Goal: Task Accomplishment & Management: Complete application form

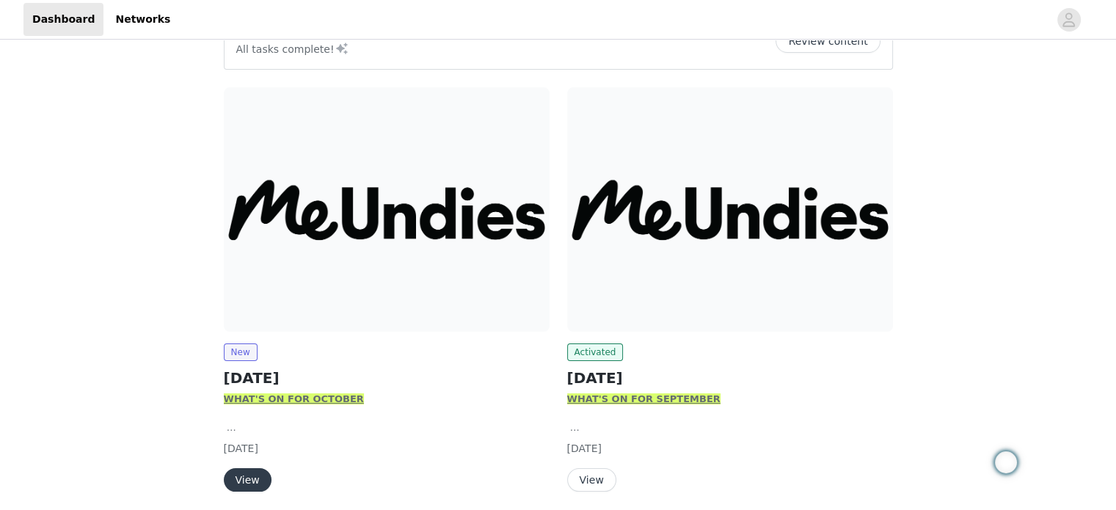
scroll to position [201, 0]
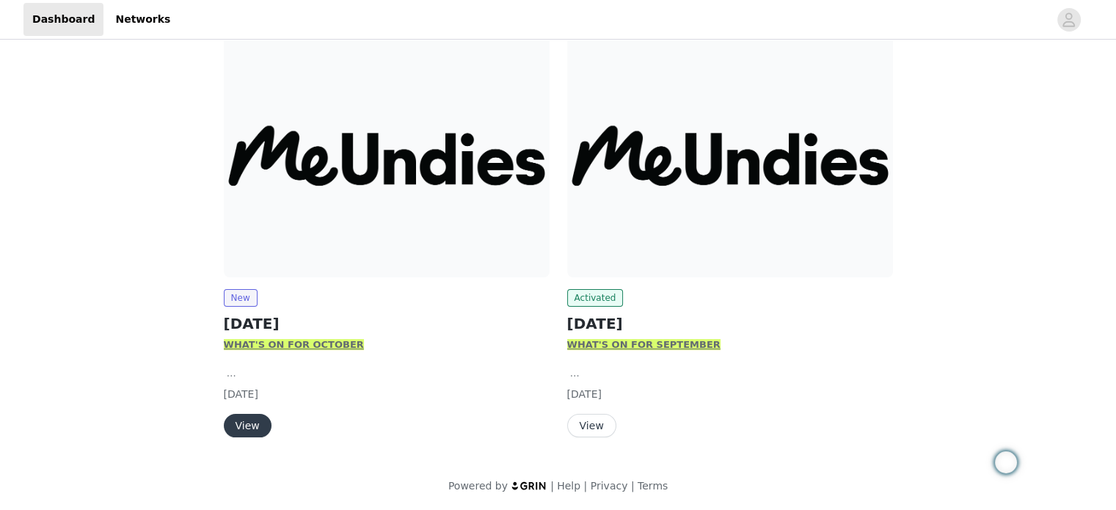
click at [242, 423] on button "View" at bounding box center [248, 425] width 48 height 23
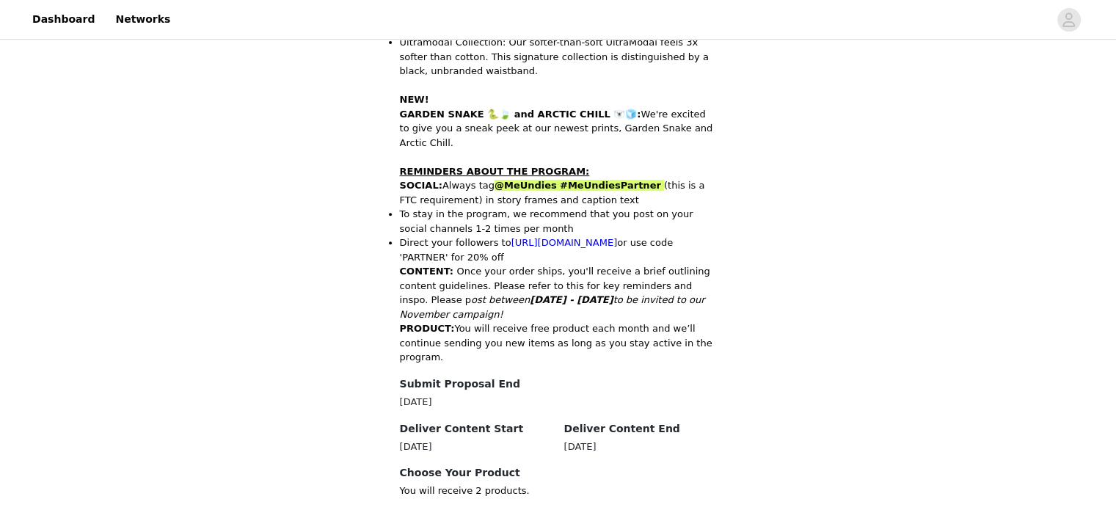
scroll to position [749, 0]
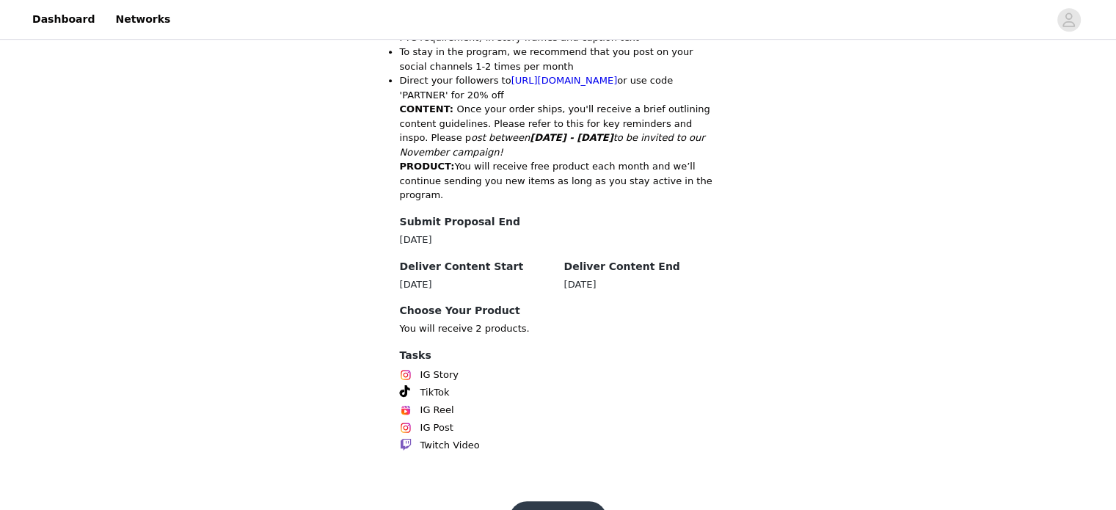
click at [558, 501] on button "Get Started" at bounding box center [558, 518] width 98 height 35
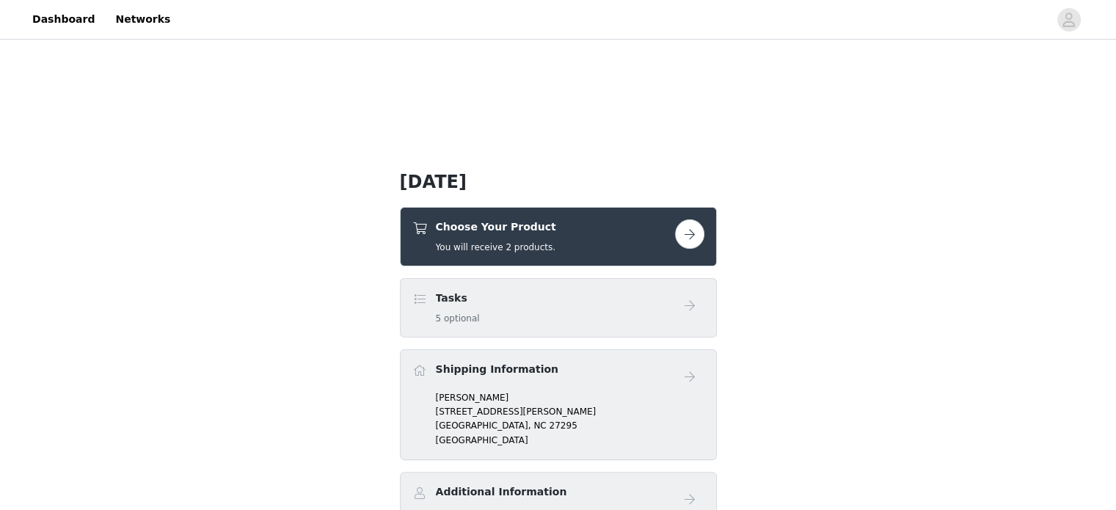
scroll to position [399, 0]
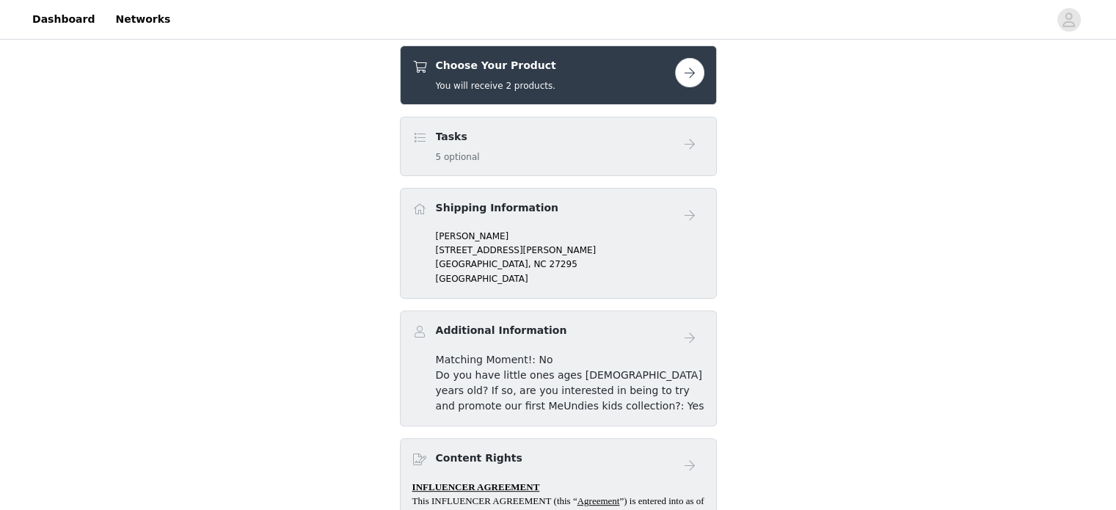
click at [681, 73] on button "button" at bounding box center [689, 72] width 29 height 29
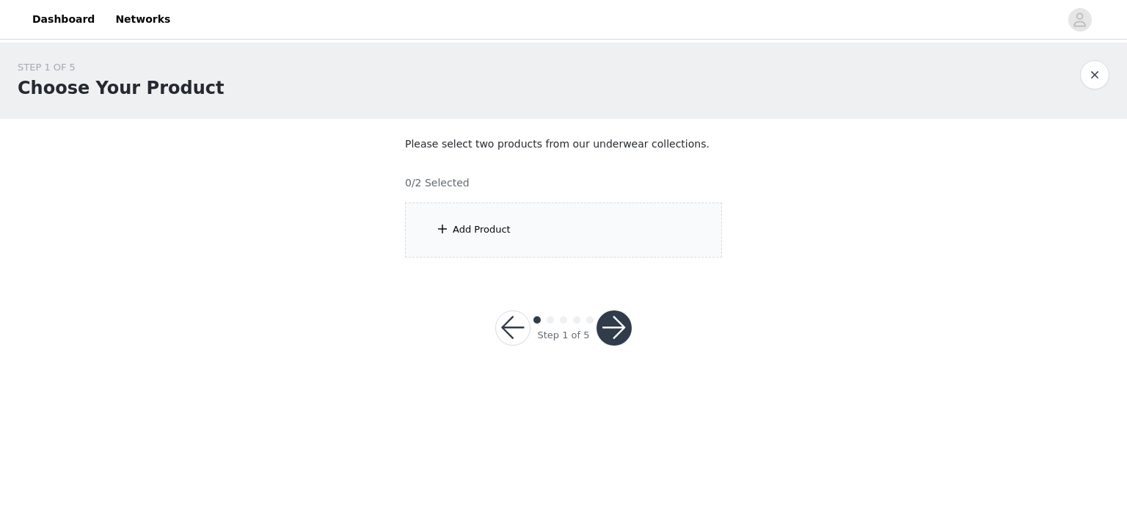
click at [513, 236] on div "Add Product" at bounding box center [563, 229] width 317 height 55
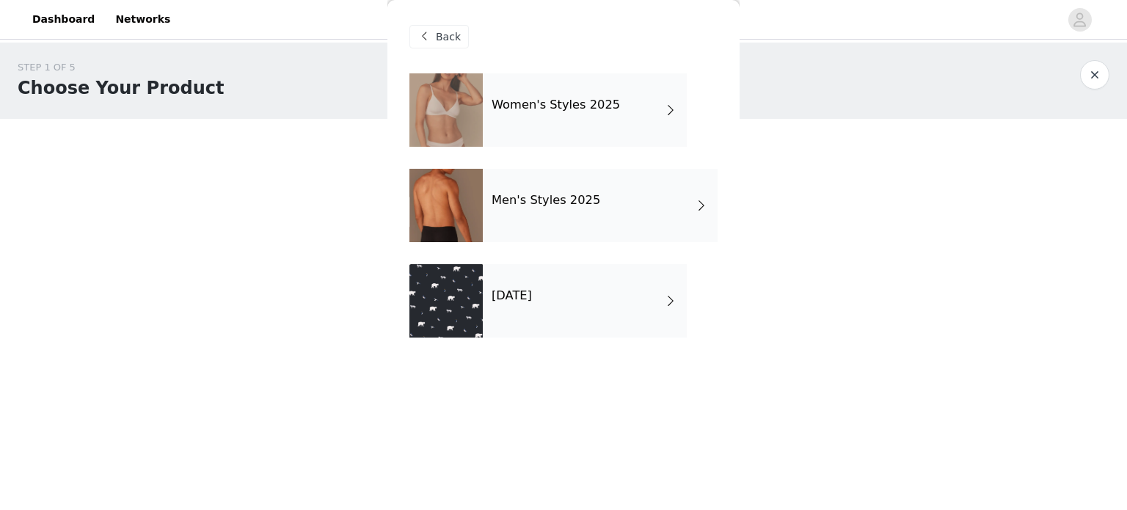
click at [537, 130] on div "Women's Styles 2025" at bounding box center [585, 109] width 204 height 73
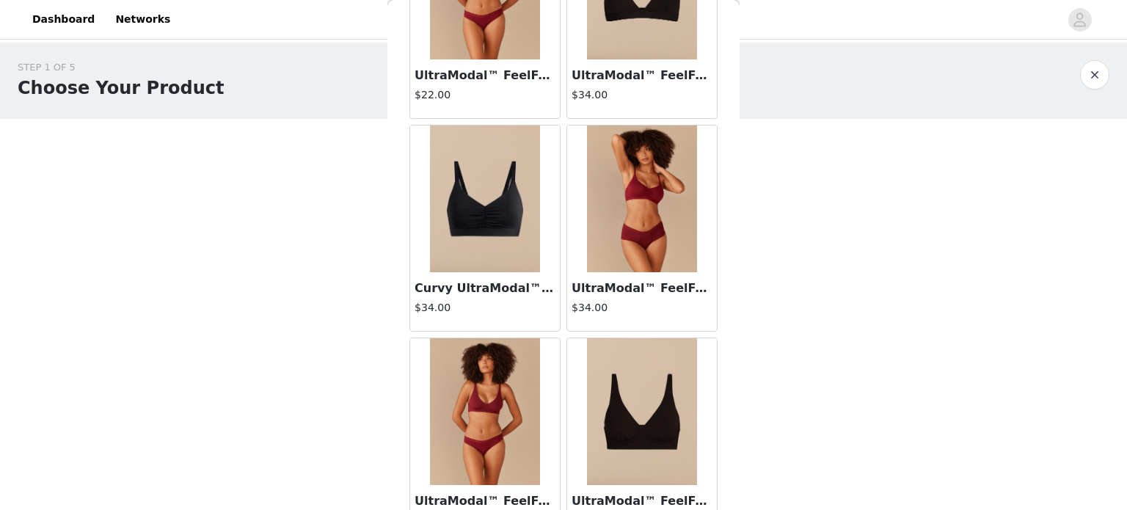
scroll to position [1731, 0]
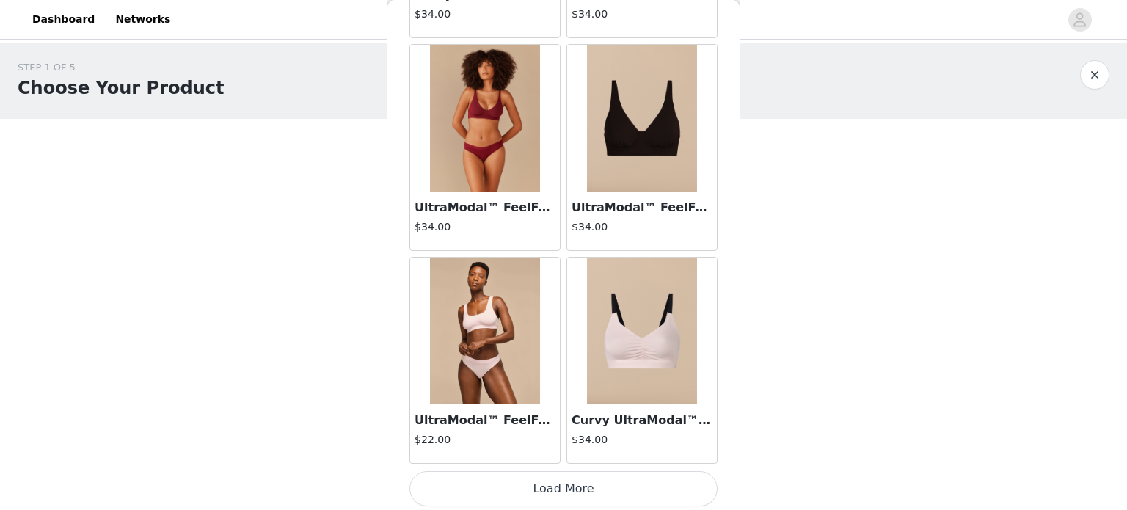
click at [585, 486] on button "Load More" at bounding box center [563, 488] width 308 height 35
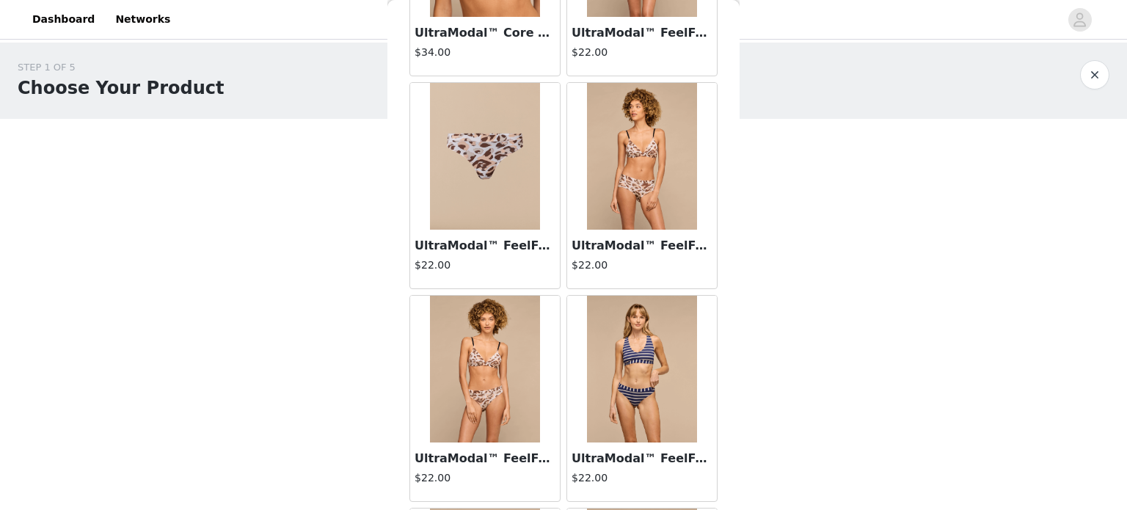
scroll to position [2767, 0]
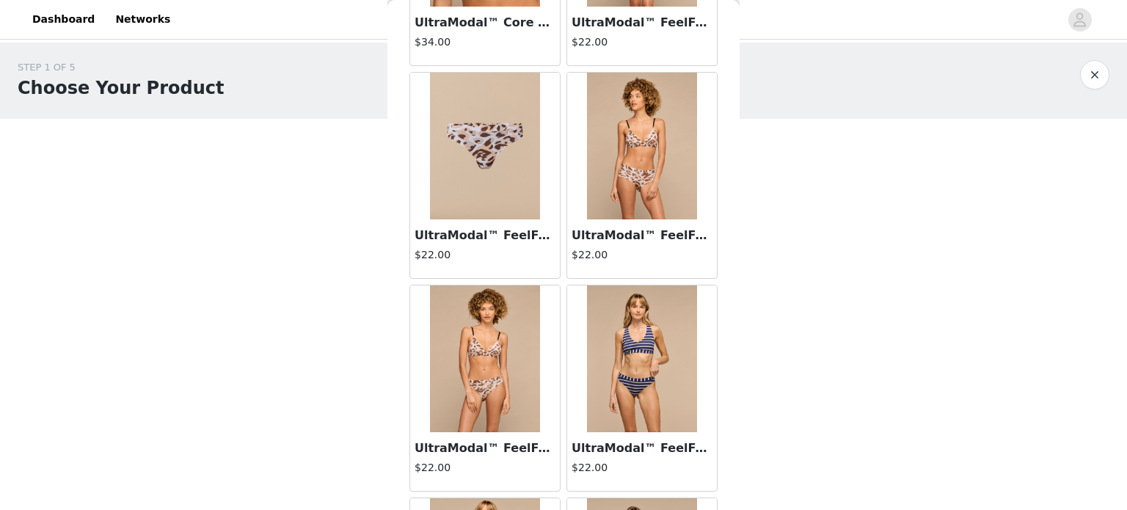
click at [462, 348] on img at bounding box center [485, 358] width 110 height 147
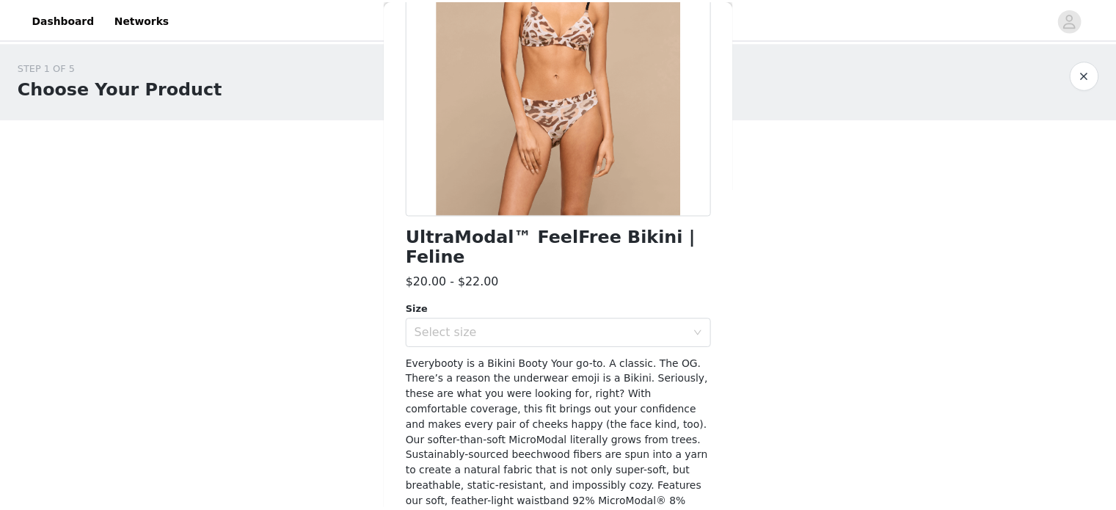
scroll to position [0, 0]
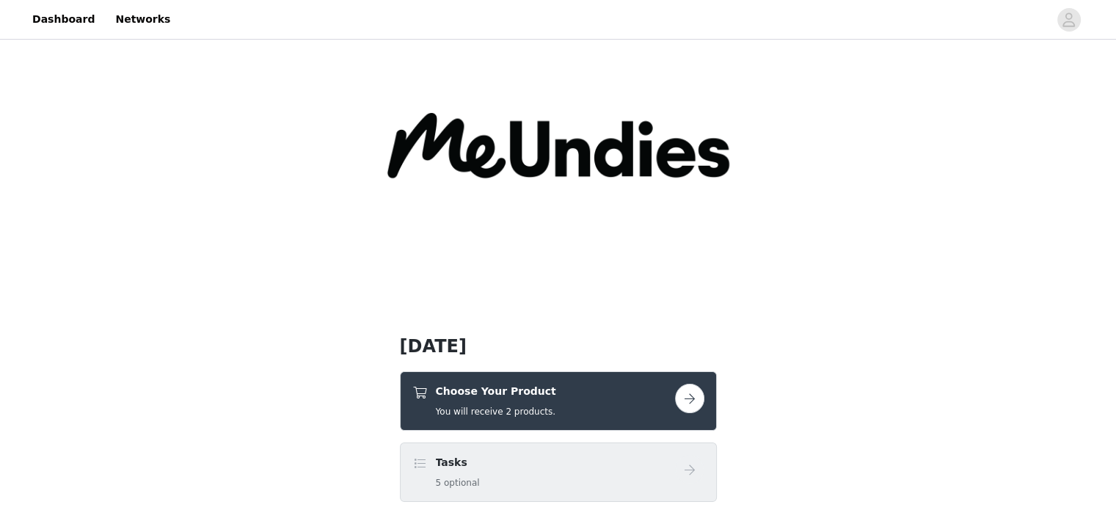
scroll to position [220, 0]
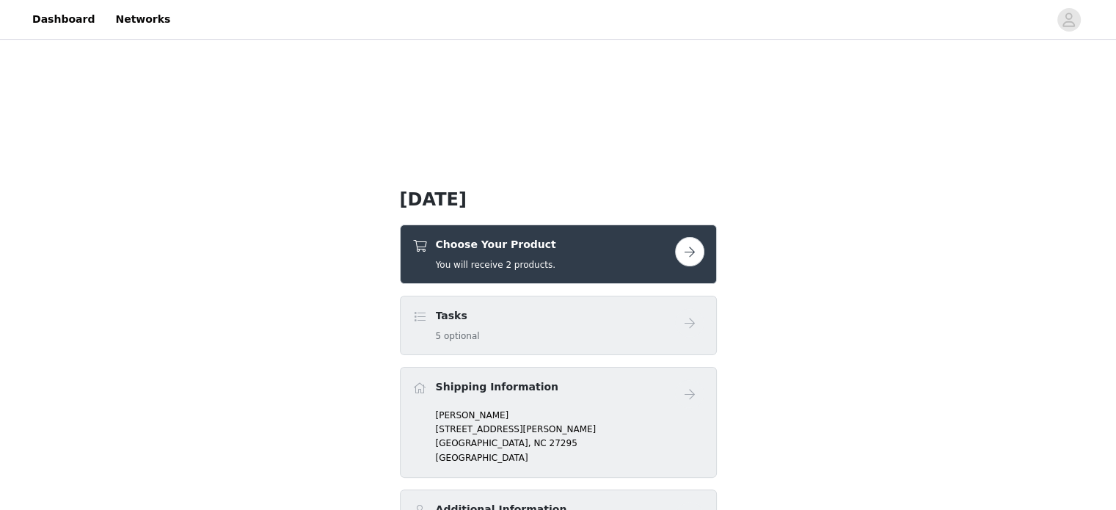
click at [689, 246] on button "button" at bounding box center [689, 251] width 29 height 29
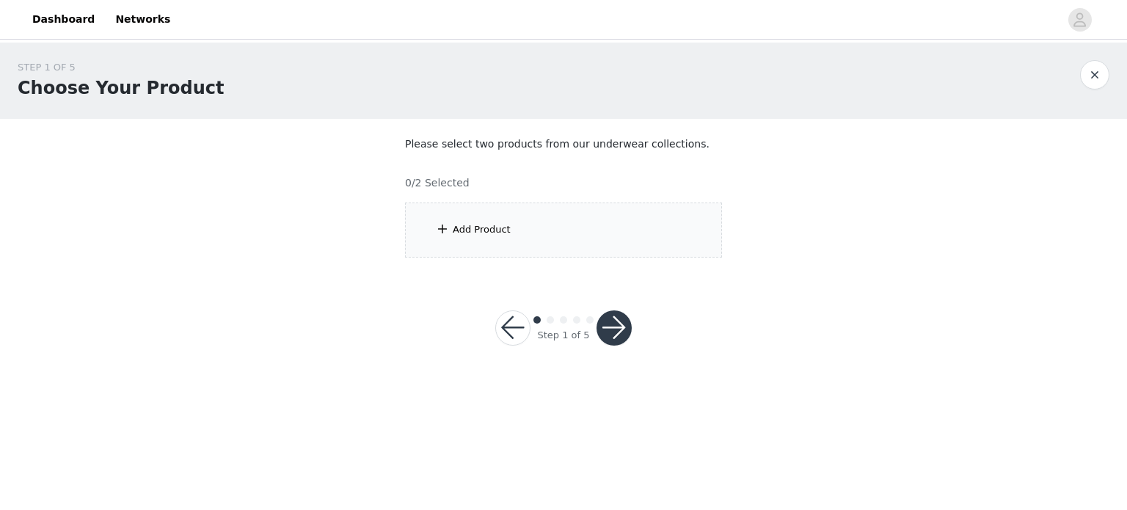
click at [549, 231] on div "Add Product" at bounding box center [563, 229] width 317 height 55
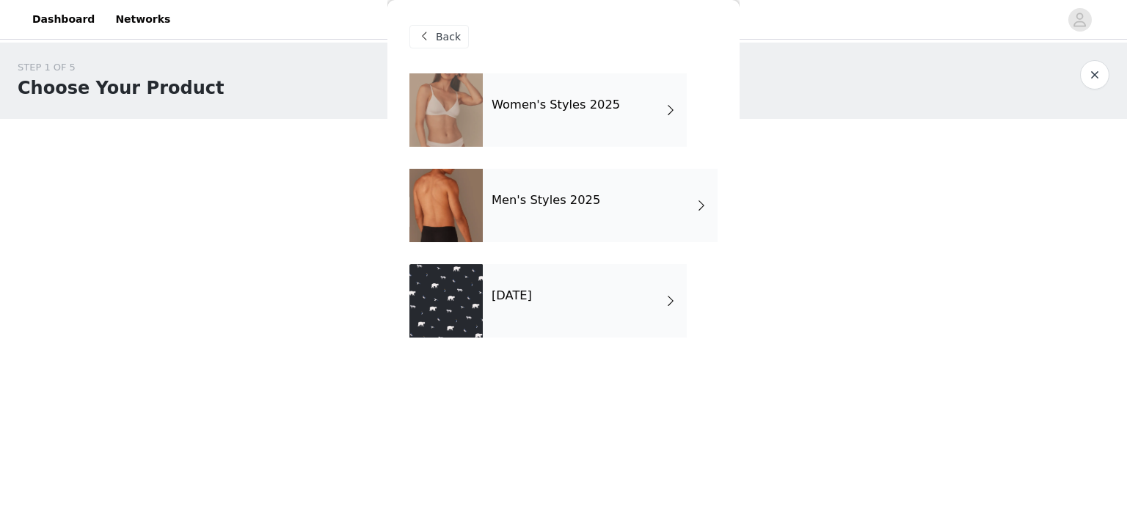
click at [584, 118] on div "Women's Styles 2025" at bounding box center [585, 109] width 204 height 73
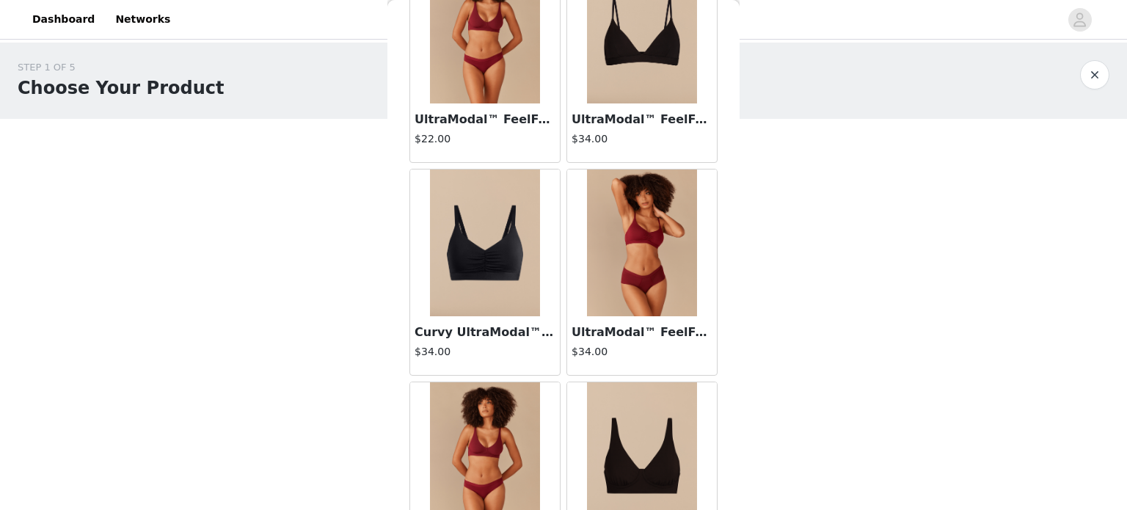
scroll to position [1731, 0]
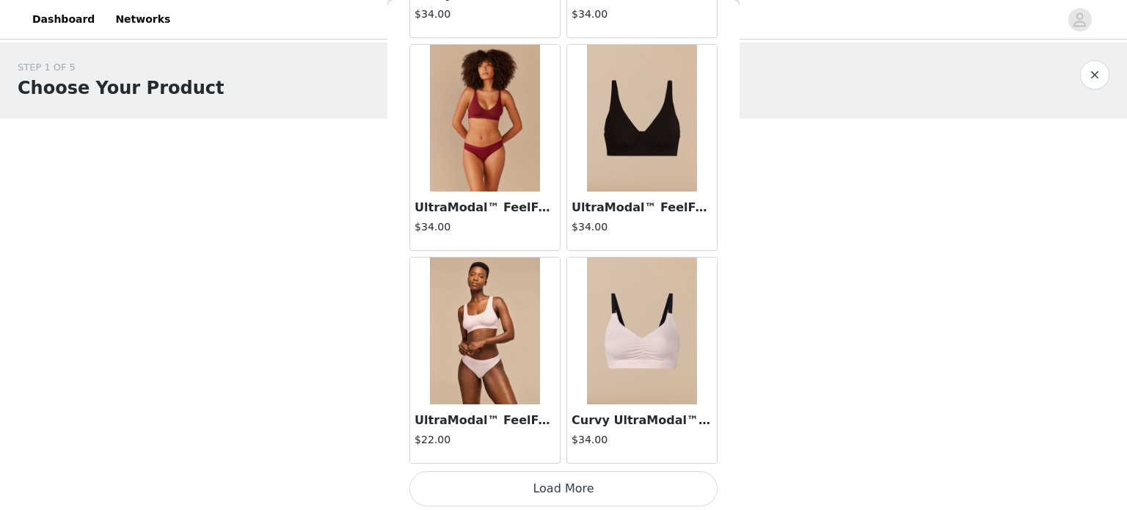
click at [594, 477] on button "Load More" at bounding box center [563, 488] width 308 height 35
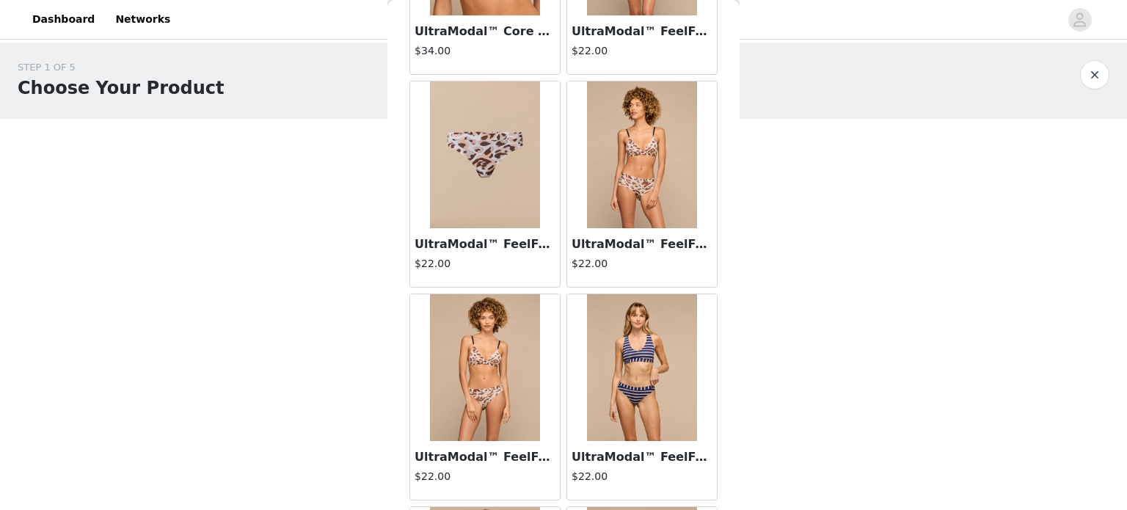
scroll to position [2831, 0]
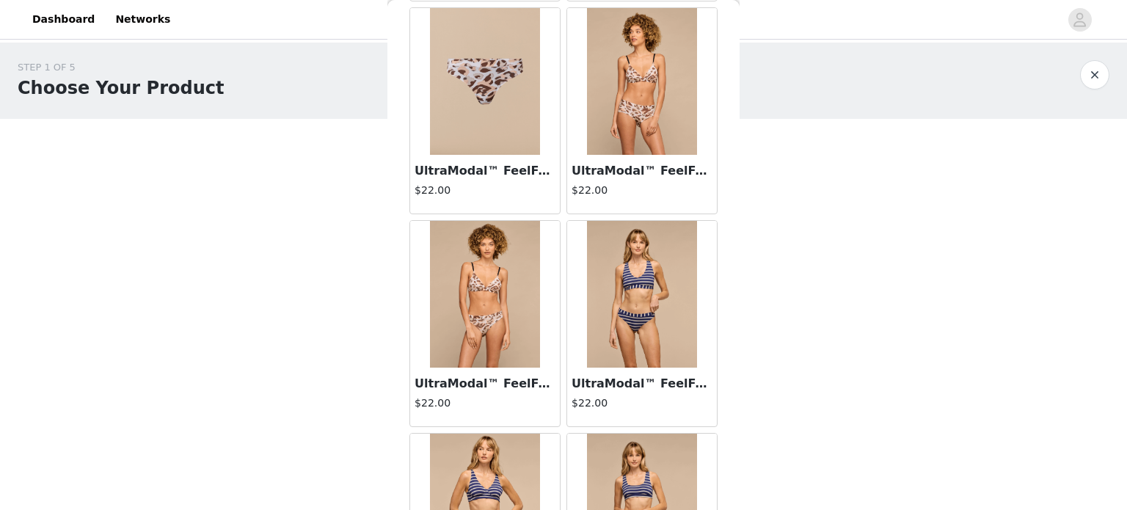
click at [631, 131] on img at bounding box center [642, 81] width 110 height 147
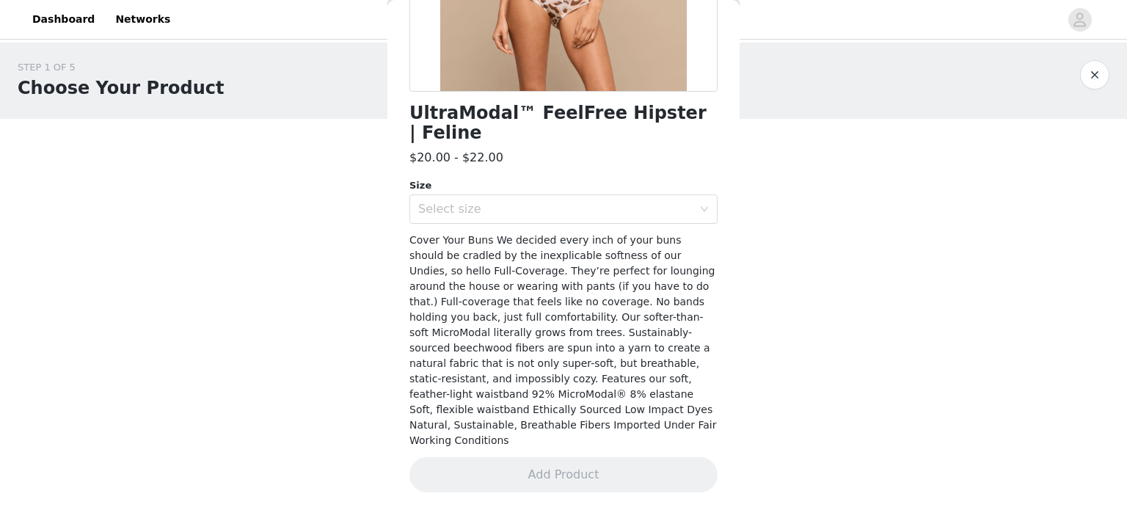
scroll to position [296, 0]
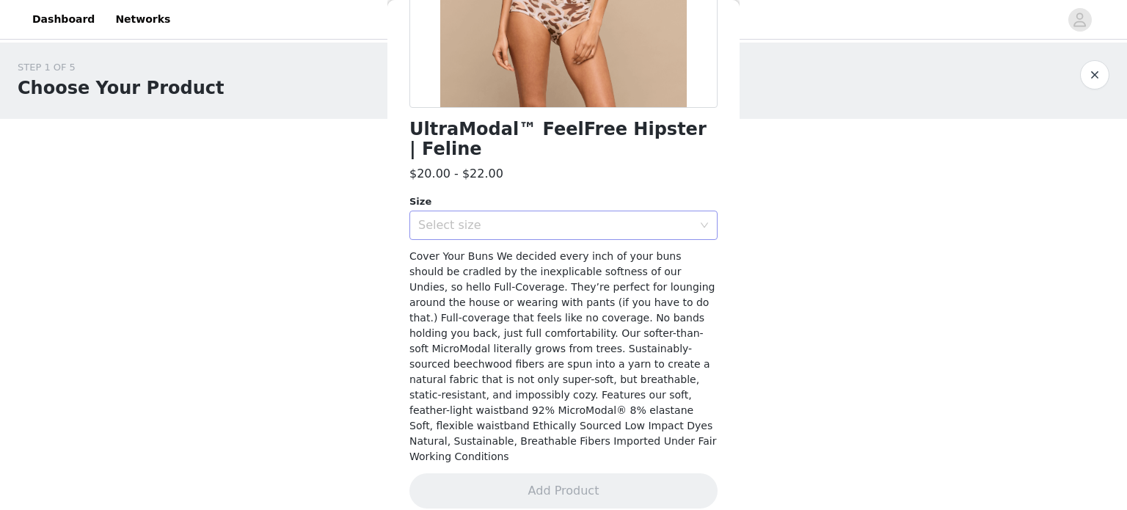
click at [604, 225] on div "Select size" at bounding box center [555, 225] width 274 height 15
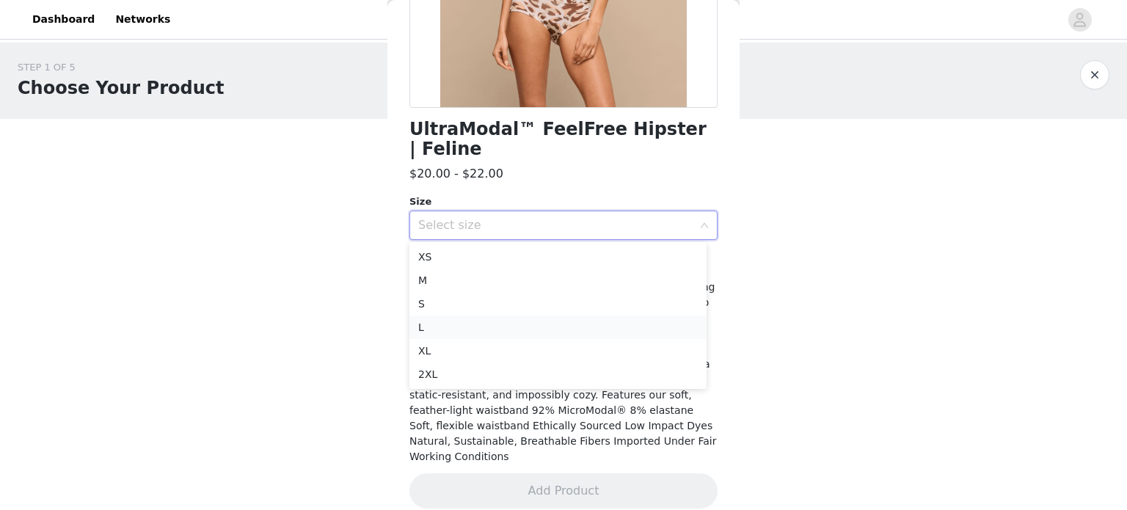
click at [535, 333] on li "L" at bounding box center [557, 326] width 297 height 23
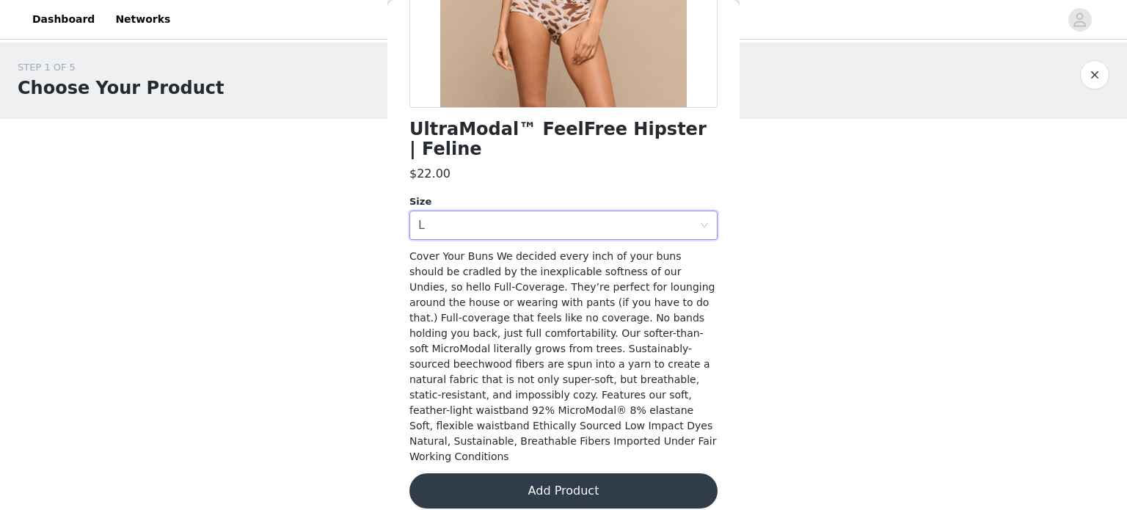
click at [494, 473] on button "Add Product" at bounding box center [563, 490] width 308 height 35
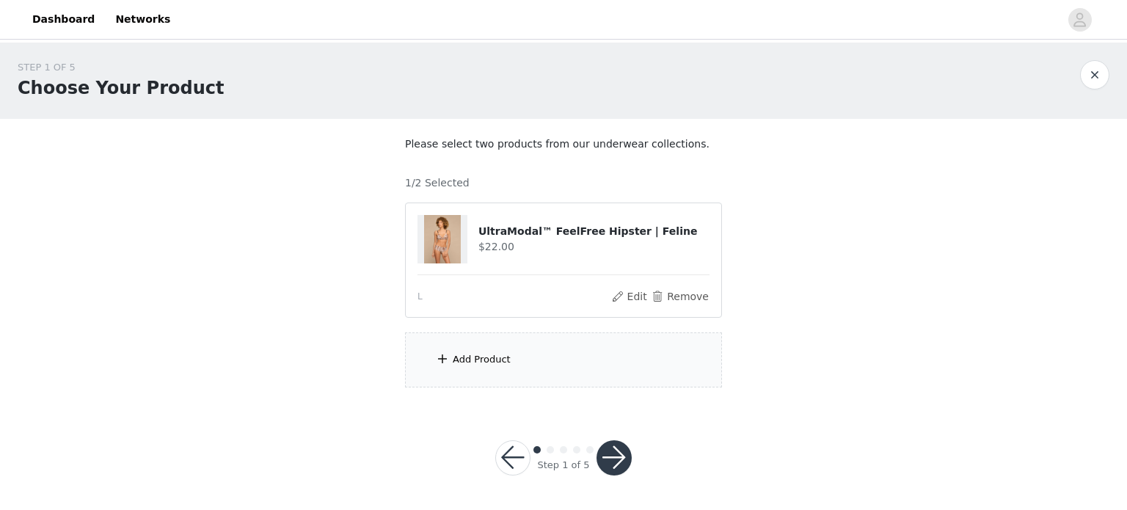
click at [480, 365] on div "Add Product" at bounding box center [482, 359] width 58 height 15
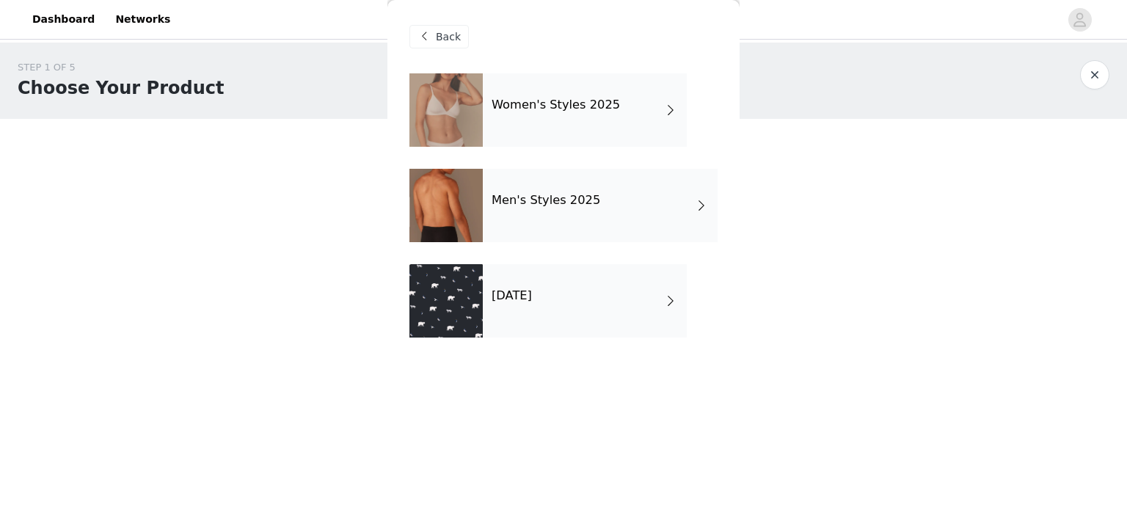
click at [546, 128] on div "Women's Styles 2025" at bounding box center [585, 109] width 204 height 73
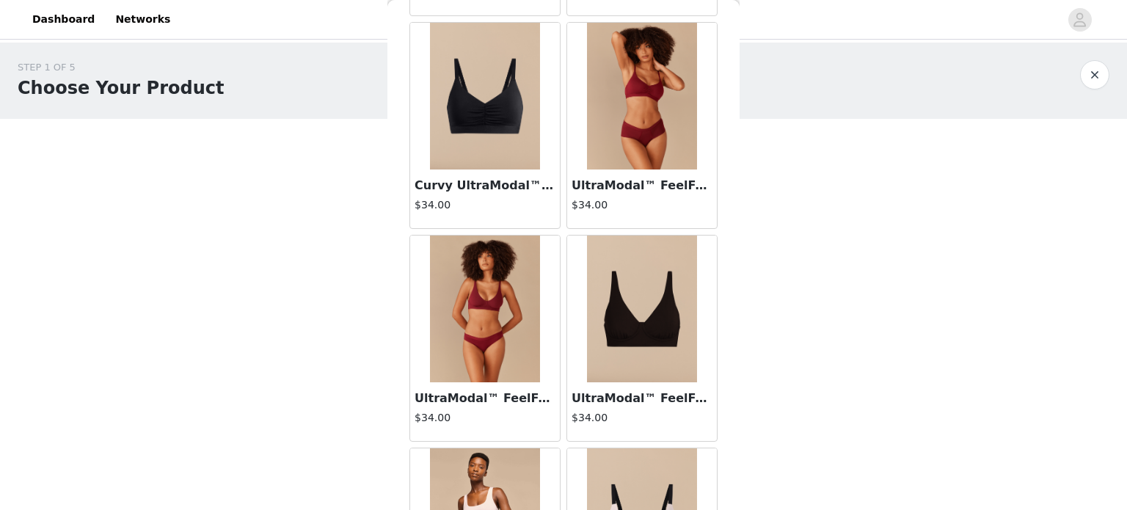
scroll to position [1731, 0]
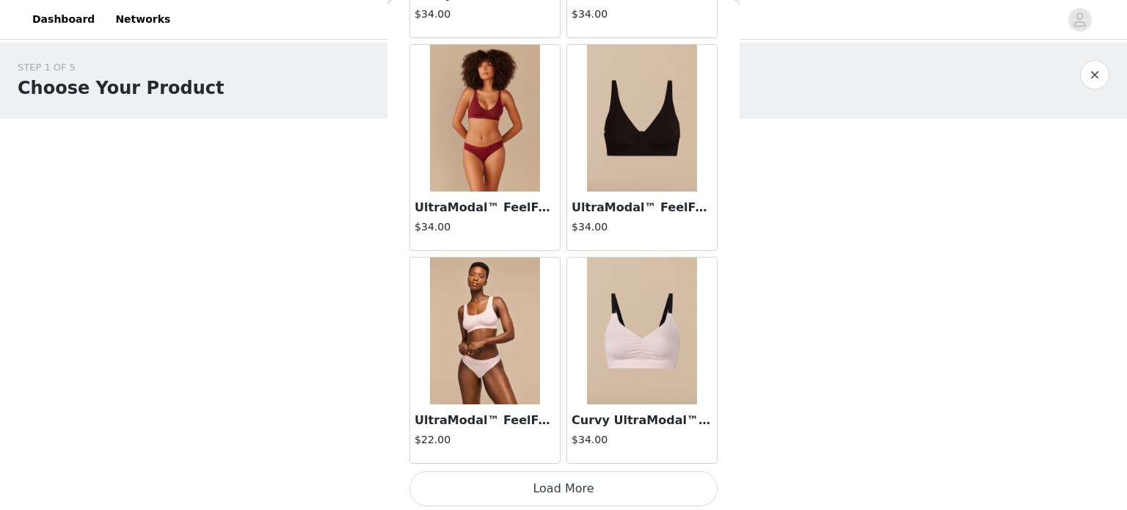
click at [553, 486] on button "Load More" at bounding box center [563, 488] width 308 height 35
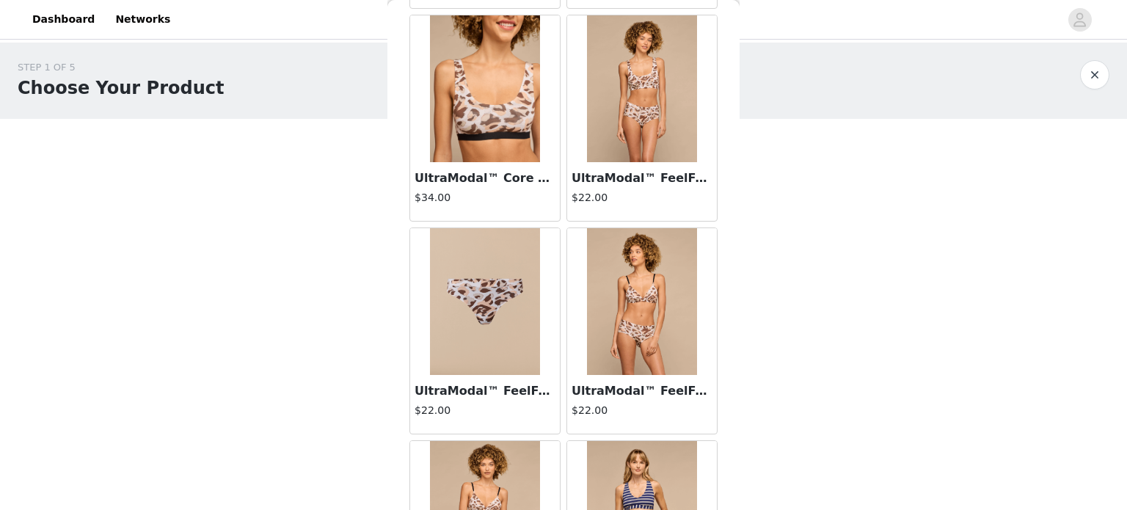
scroll to position [2538, 0]
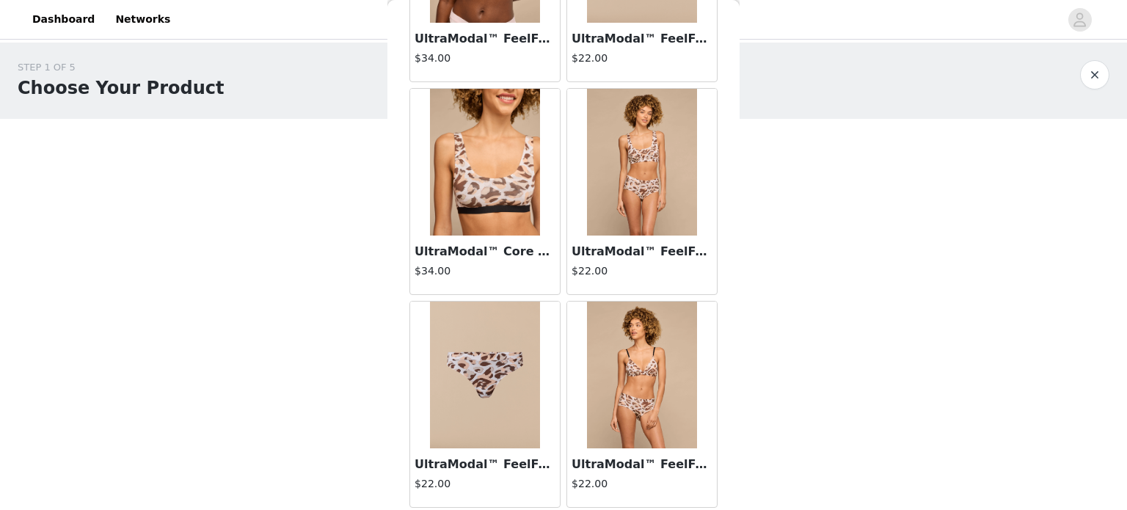
drag, startPoint x: 502, startPoint y: 219, endPoint x: 505, endPoint y: 234, distance: 15.1
click at [502, 219] on img at bounding box center [485, 162] width 110 height 147
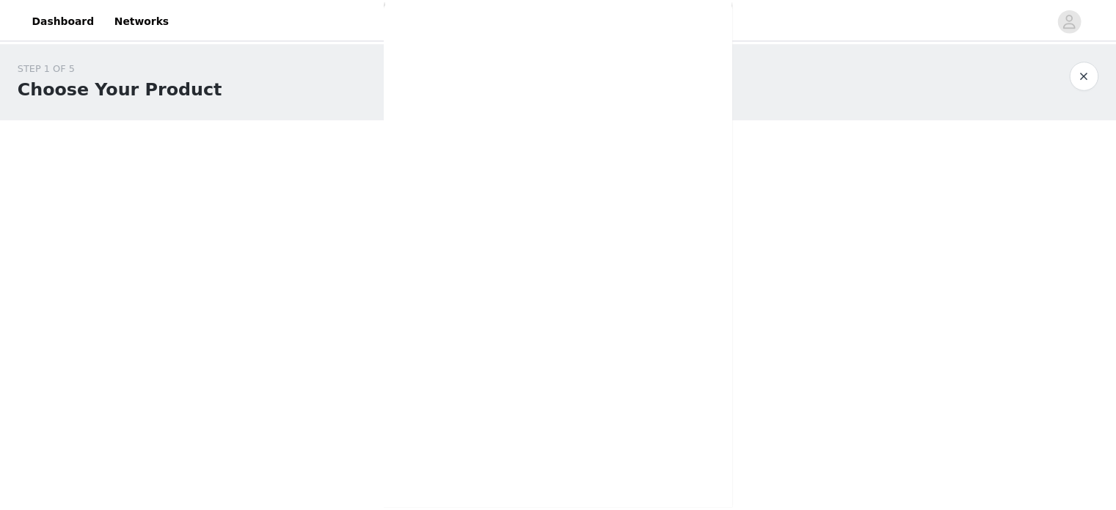
scroll to position [342, 0]
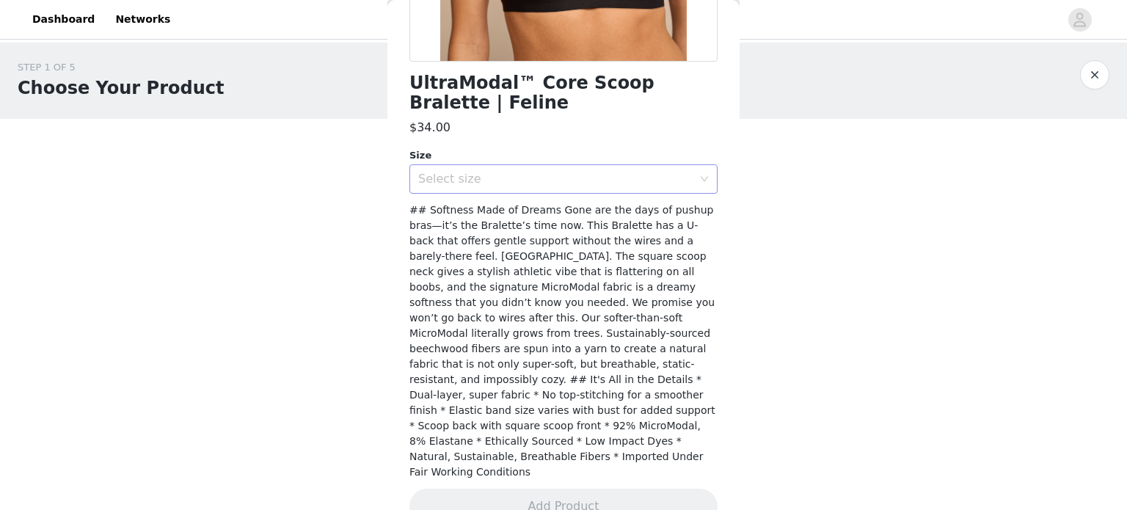
click at [548, 173] on div "Select size" at bounding box center [555, 179] width 274 height 15
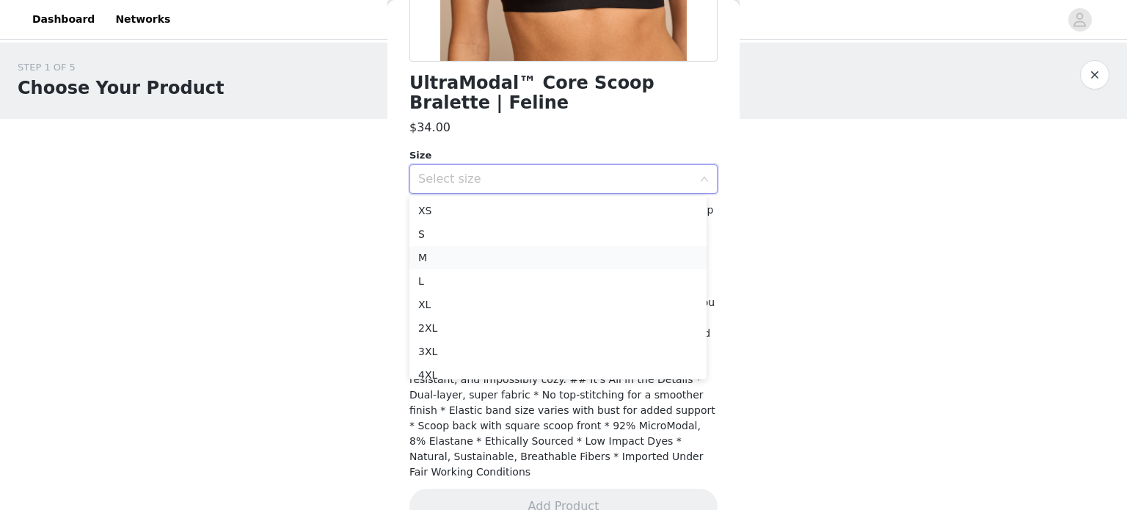
click at [524, 255] on li "M" at bounding box center [557, 257] width 297 height 23
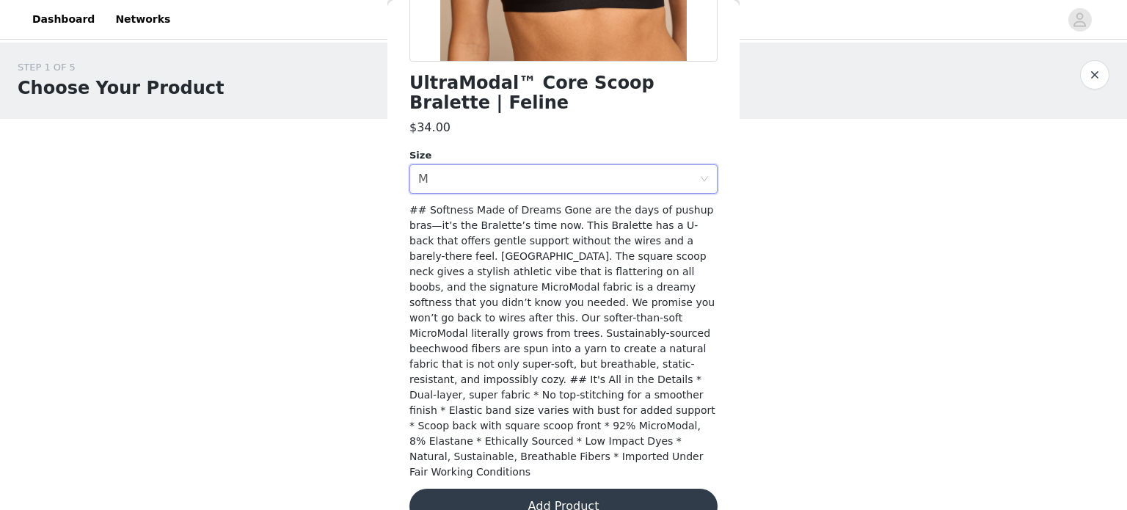
click at [520, 488] on button "Add Product" at bounding box center [563, 505] width 308 height 35
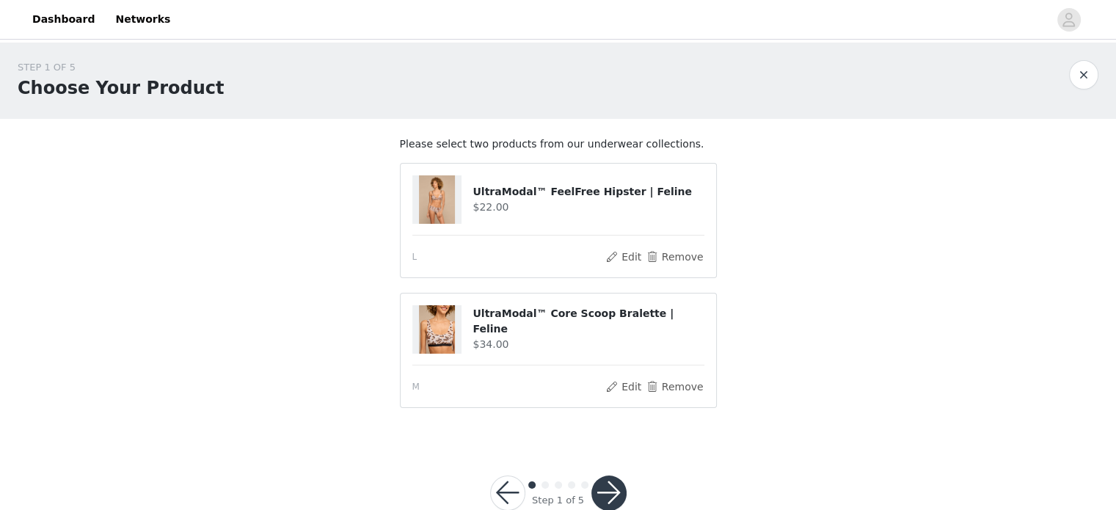
scroll to position [34, 0]
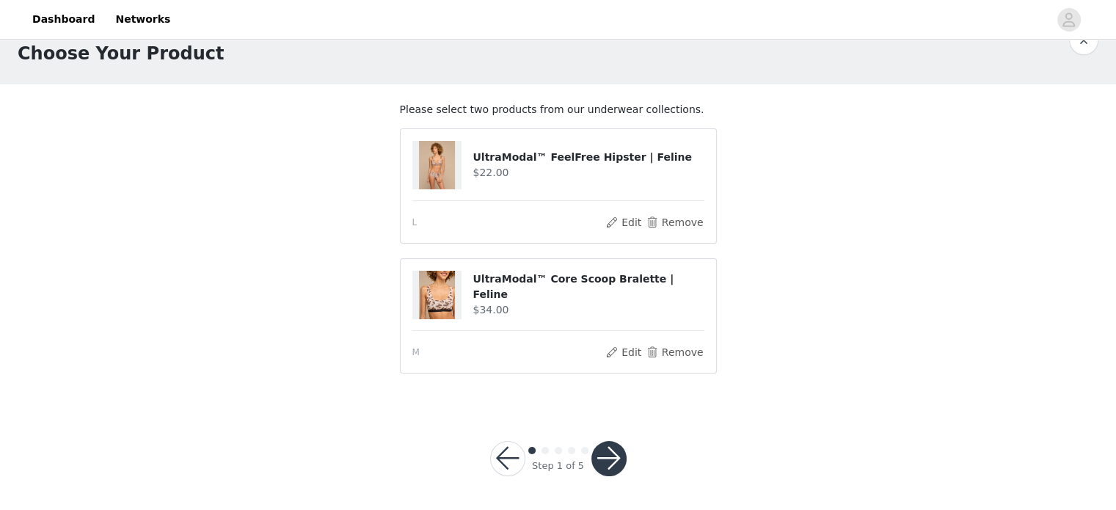
click at [604, 453] on button "button" at bounding box center [608, 458] width 35 height 35
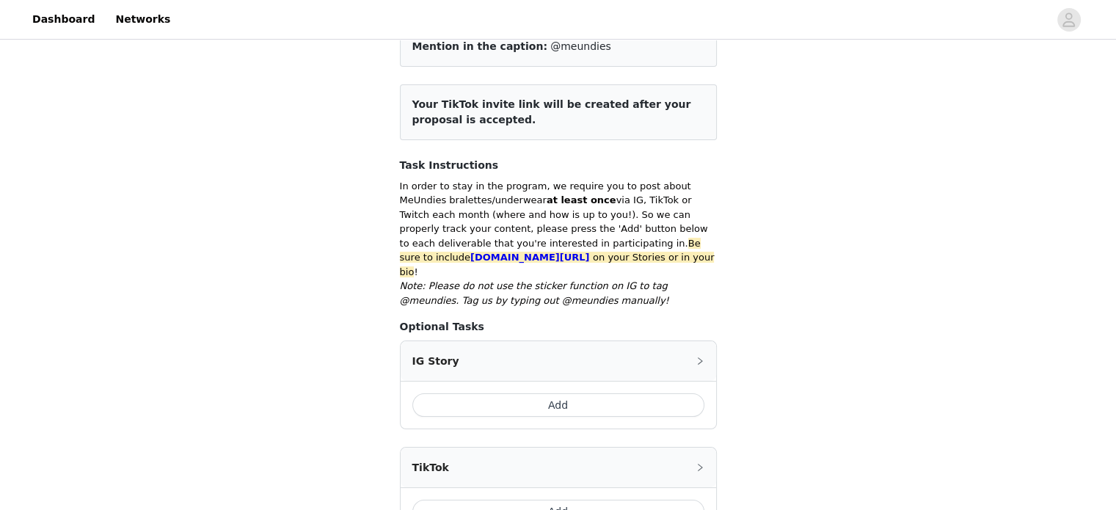
scroll to position [220, 0]
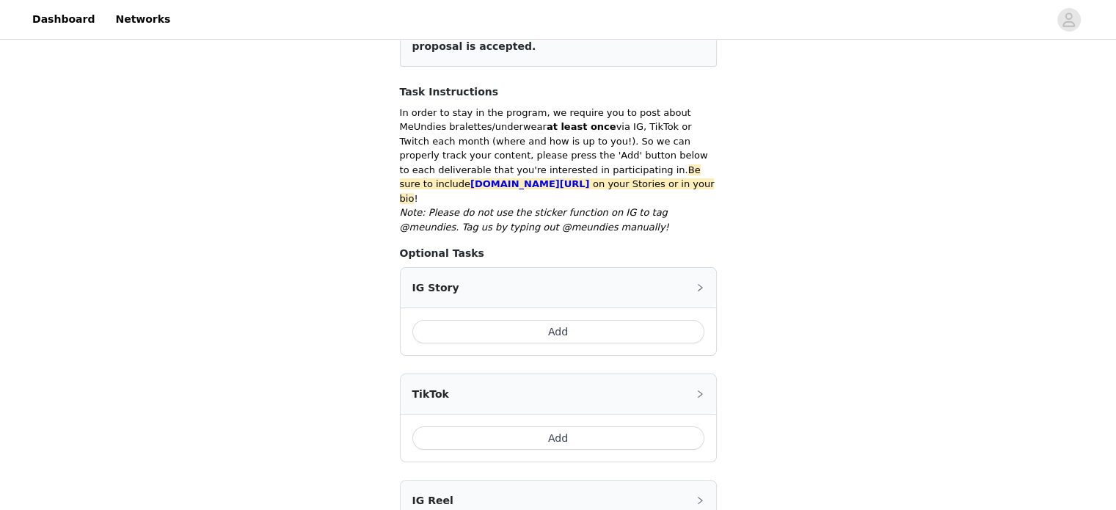
click at [599, 320] on button "Add" at bounding box center [558, 331] width 292 height 23
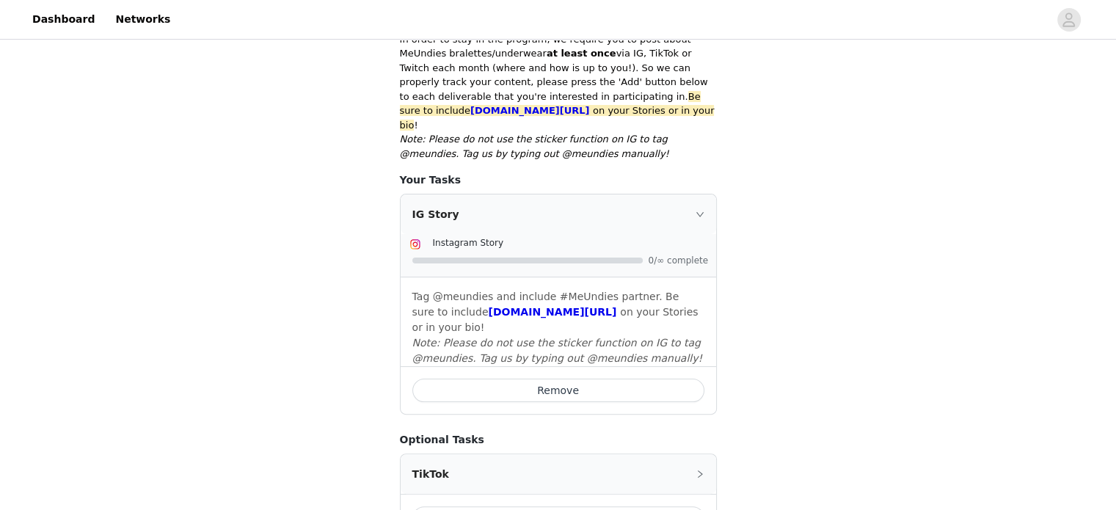
scroll to position [367, 0]
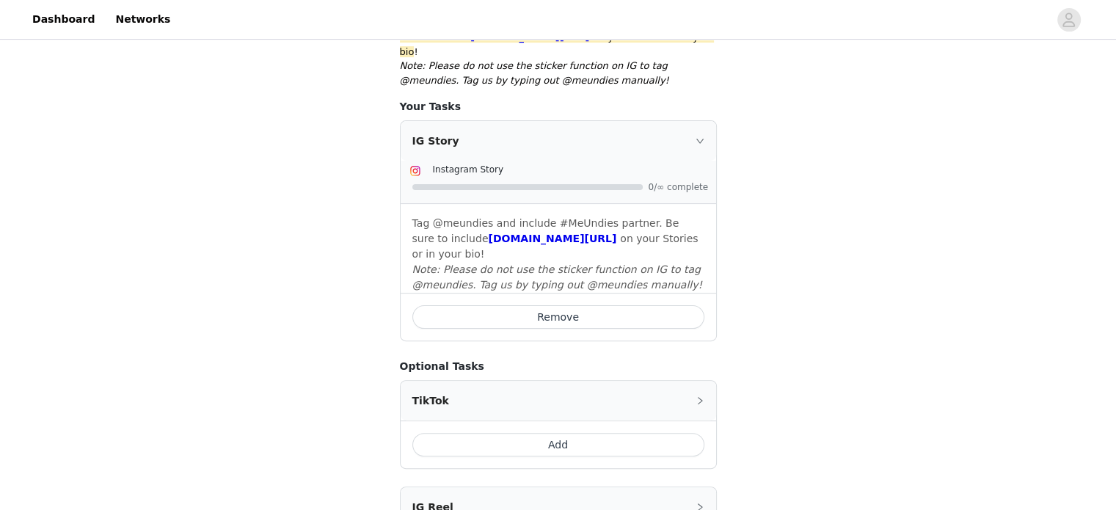
click at [582, 434] on button "Add" at bounding box center [558, 444] width 292 height 23
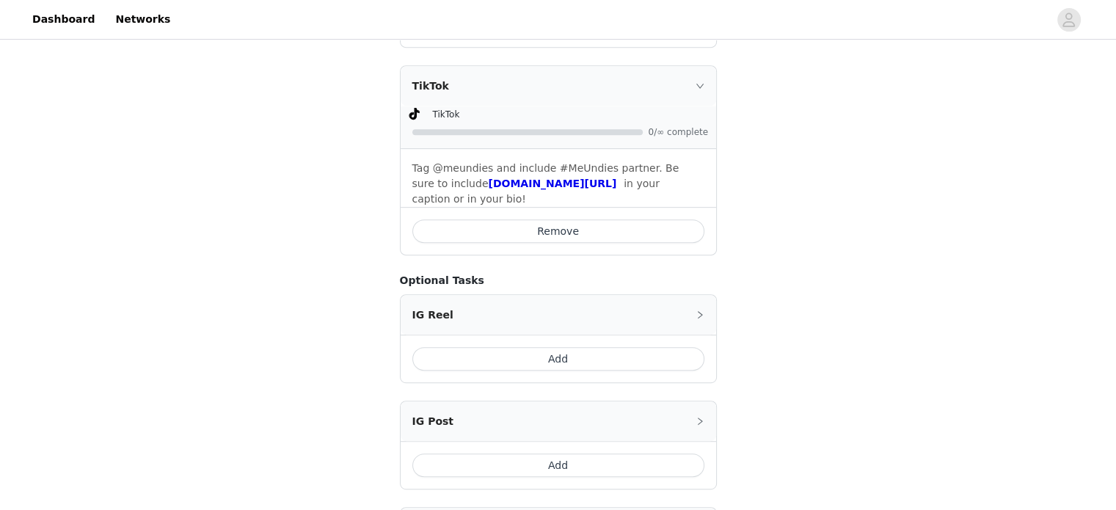
scroll to position [868, 0]
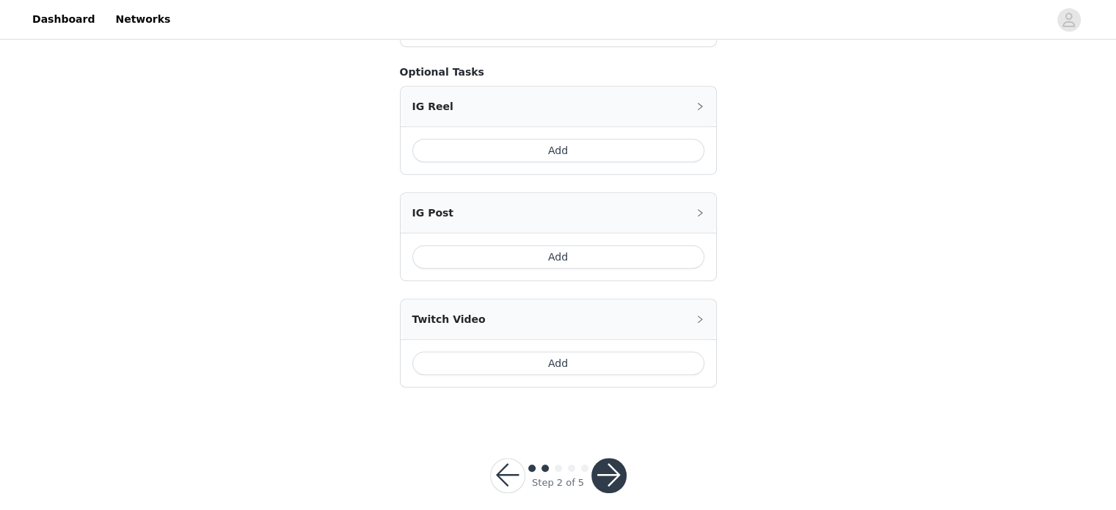
click at [602, 458] on button "button" at bounding box center [608, 475] width 35 height 35
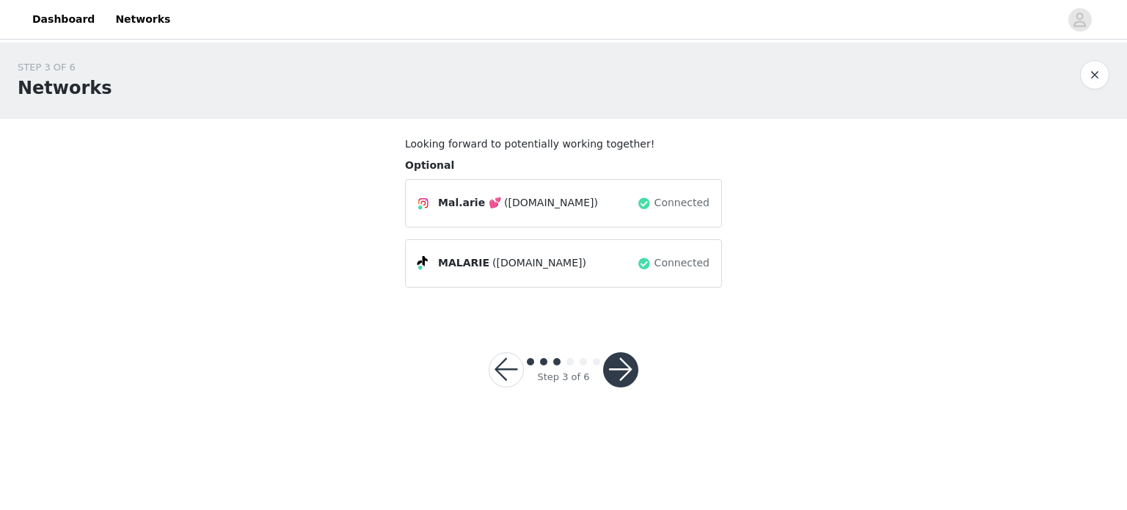
click at [614, 362] on button "button" at bounding box center [620, 369] width 35 height 35
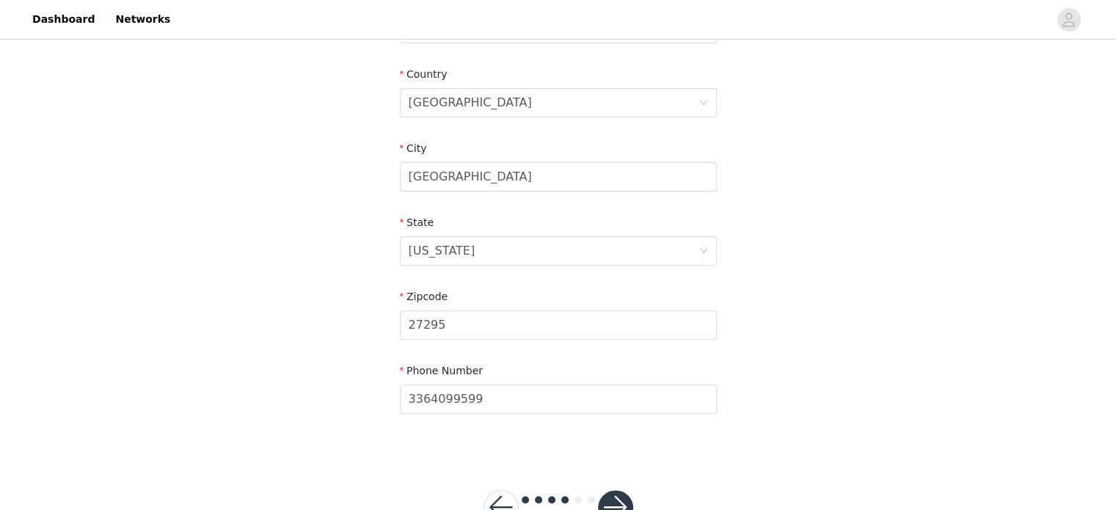
scroll to position [490, 0]
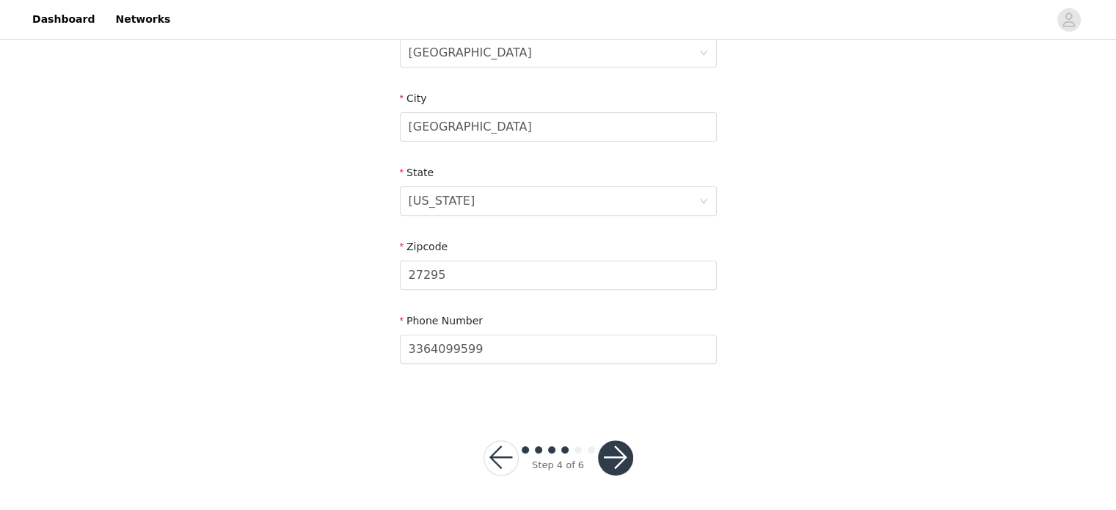
click at [619, 452] on button "button" at bounding box center [615, 457] width 35 height 35
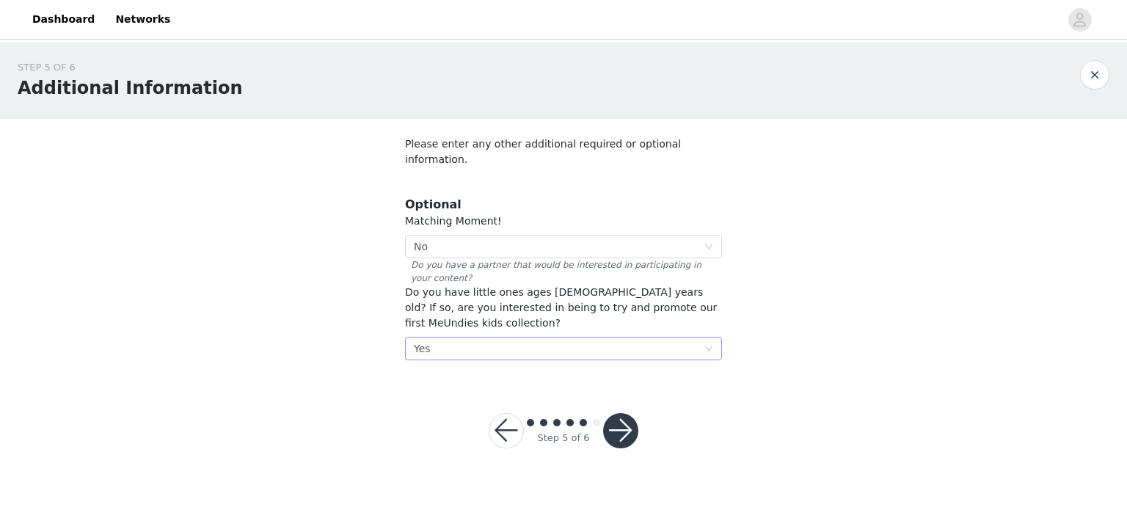
click at [616, 337] on div "Select Yes" at bounding box center [559, 348] width 290 height 22
click at [613, 351] on li "No" at bounding box center [563, 356] width 317 height 23
click at [617, 413] on button "button" at bounding box center [620, 430] width 35 height 35
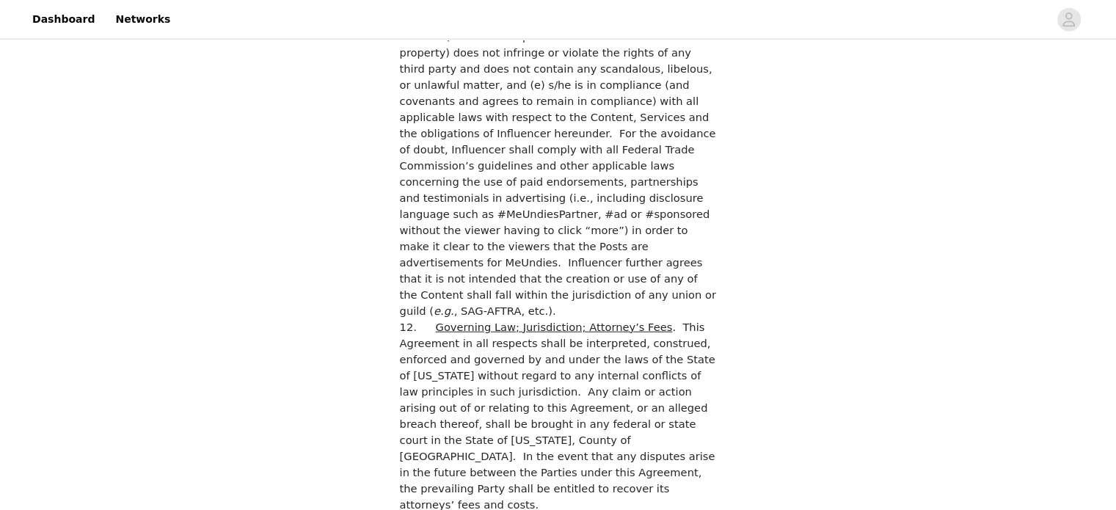
scroll to position [4048, 0]
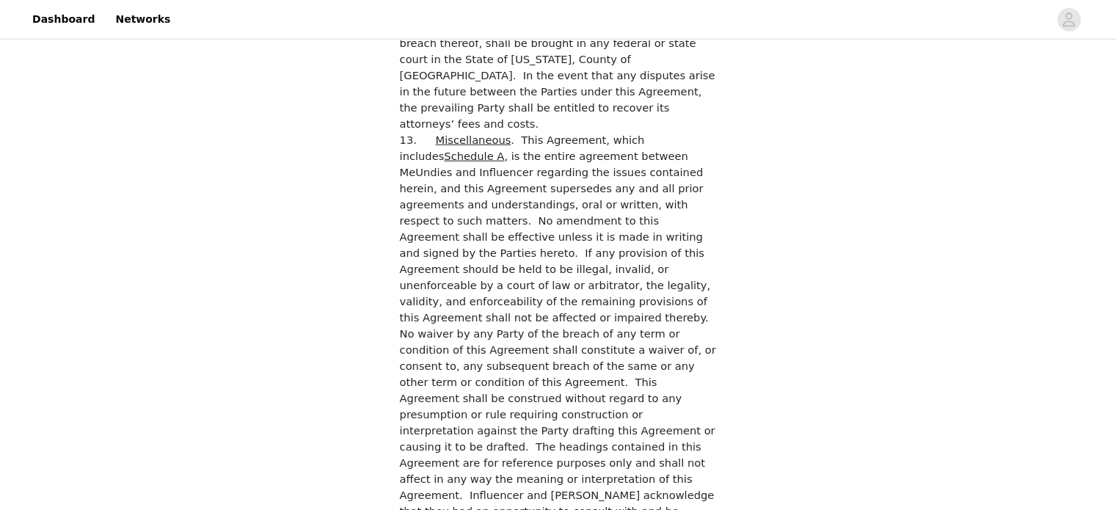
checkbox input "true"
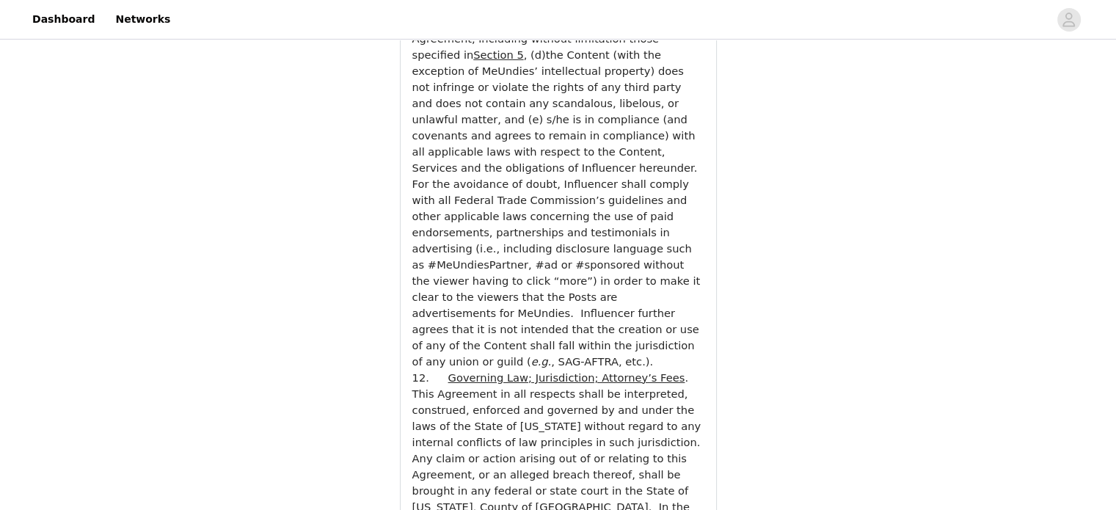
scroll to position [5340, 0]
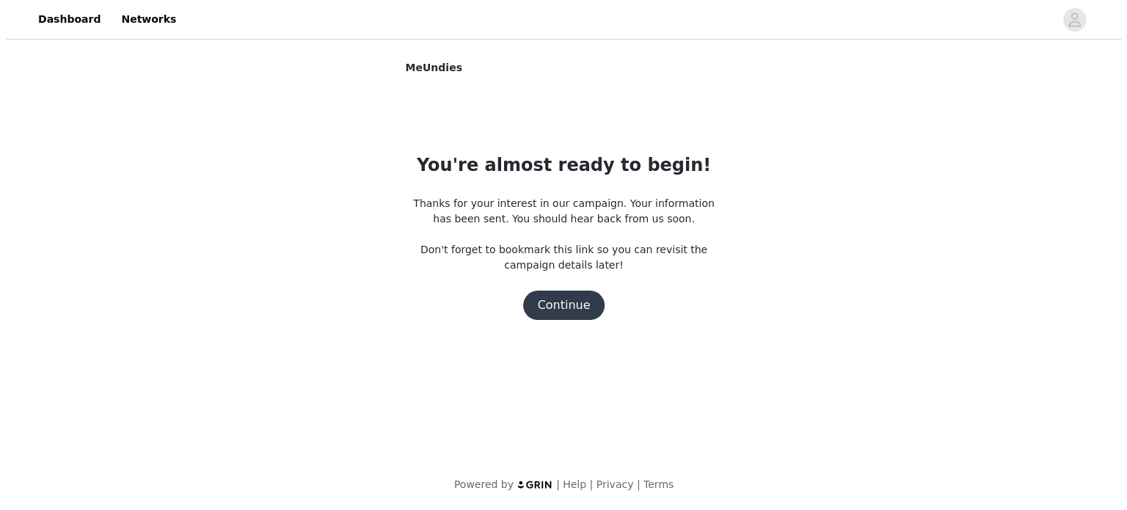
scroll to position [0, 0]
click at [567, 301] on button "Continue" at bounding box center [563, 304] width 82 height 29
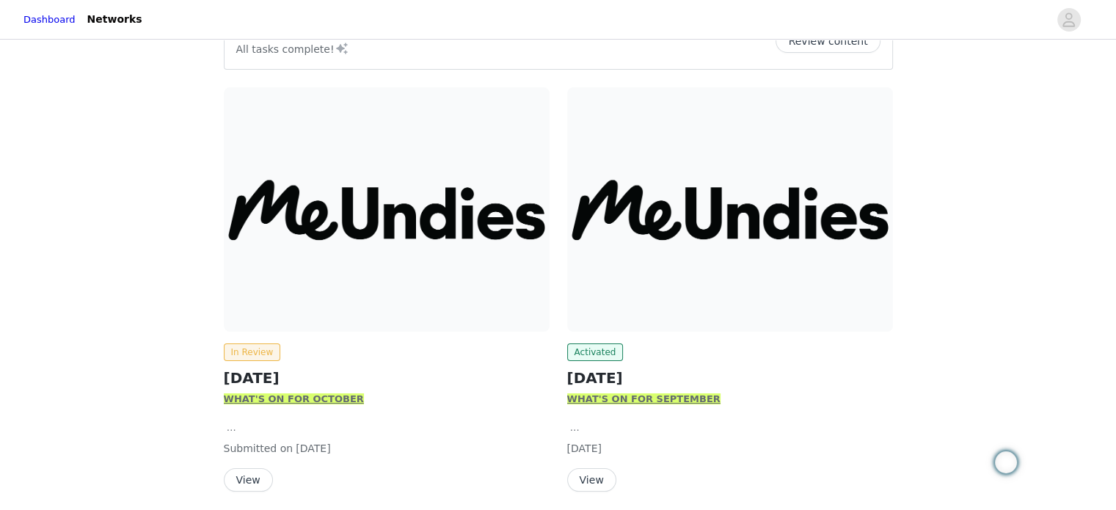
scroll to position [201, 0]
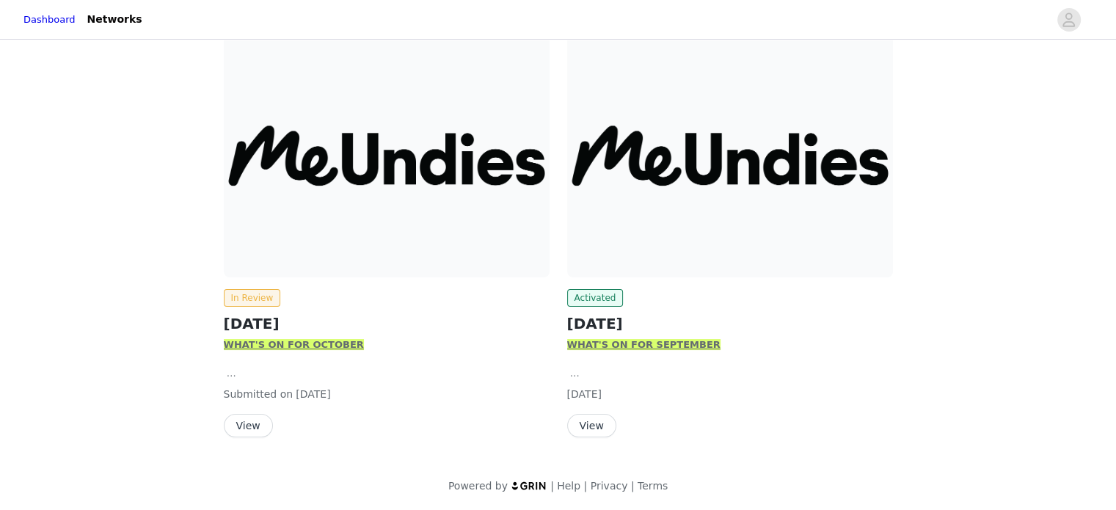
click at [618, 245] on img at bounding box center [730, 155] width 326 height 244
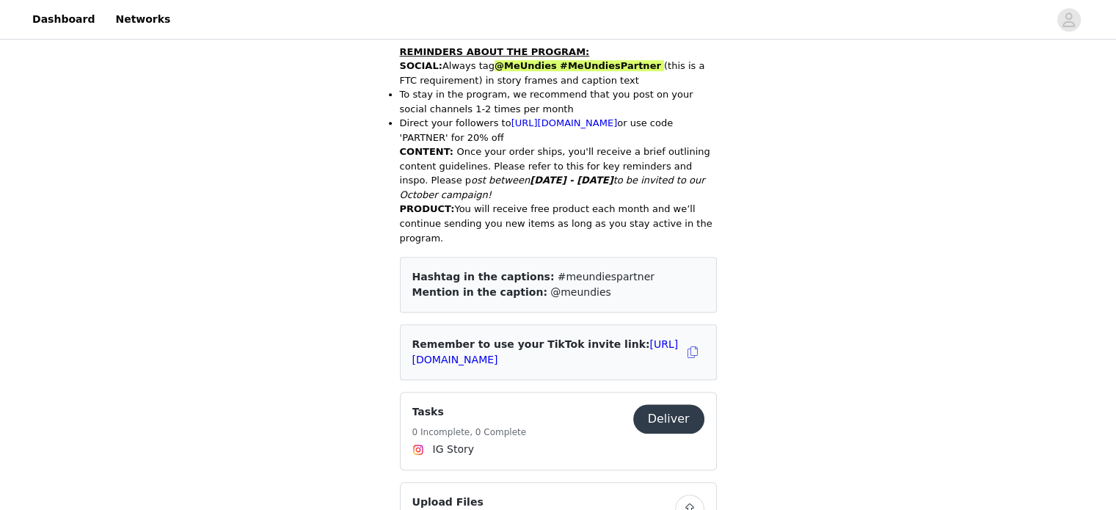
scroll to position [367, 0]
